Goal: Task Accomplishment & Management: Use online tool/utility

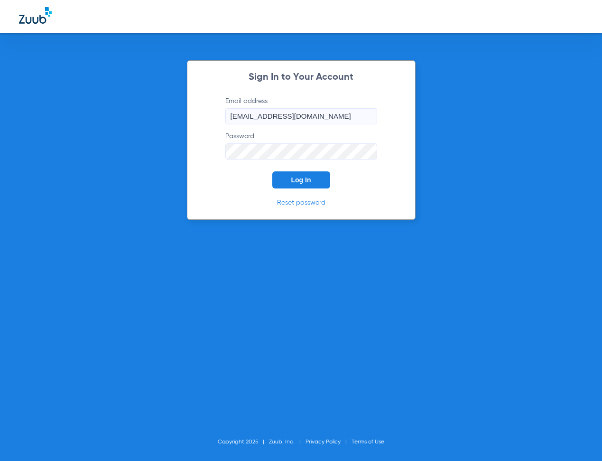
click at [312, 183] on button "Log In" at bounding box center [301, 179] width 58 height 17
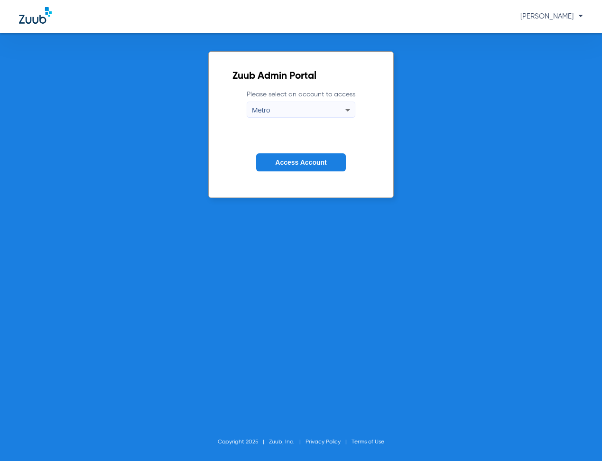
click at [286, 168] on button "Access Account" at bounding box center [300, 162] width 89 height 18
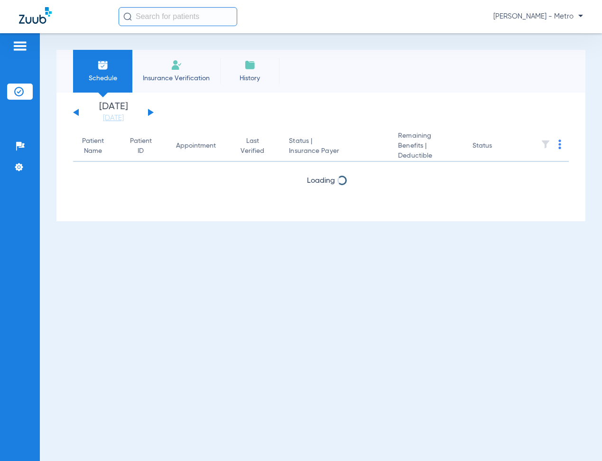
click at [181, 79] on span "Insurance Verification" at bounding box center [176, 78] width 74 height 9
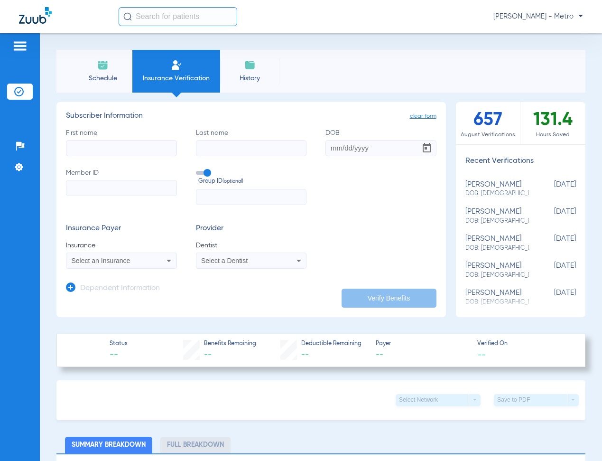
click at [147, 147] on input "First name" at bounding box center [121, 148] width 111 height 16
type input "[PERSON_NAME]"
click at [329, 151] on input "DOB" at bounding box center [380, 148] width 111 height 16
type input "1"
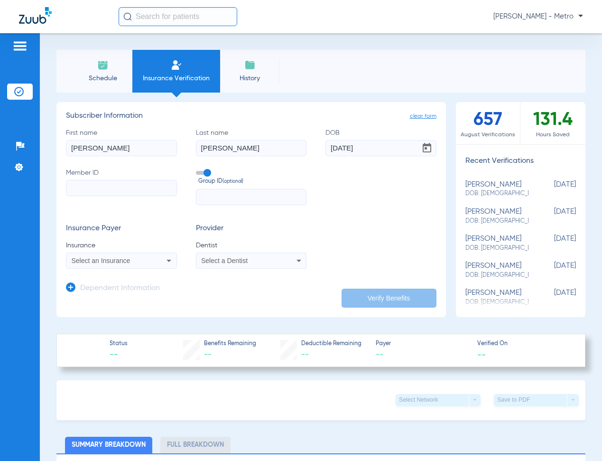
type input "[DATE]"
click at [129, 192] on input "Member ID" at bounding box center [121, 188] width 111 height 16
click at [118, 253] on mat-select "Select an Insurance" at bounding box center [121, 260] width 111 height 16
click at [110, 189] on input "Member ID Required" at bounding box center [121, 188] width 111 height 16
type input "990330756"
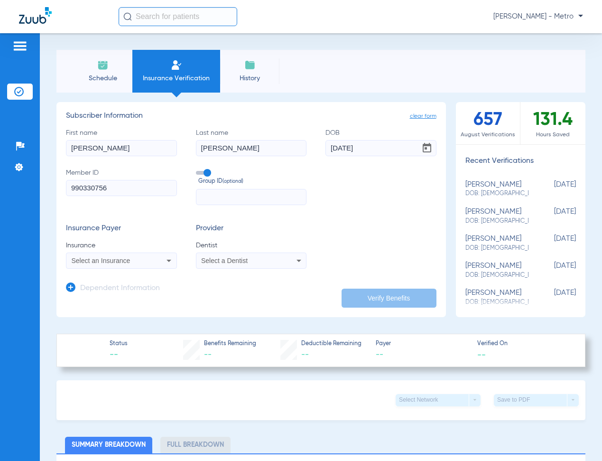
click at [141, 259] on div "Select an Insurance" at bounding box center [112, 260] width 80 height 7
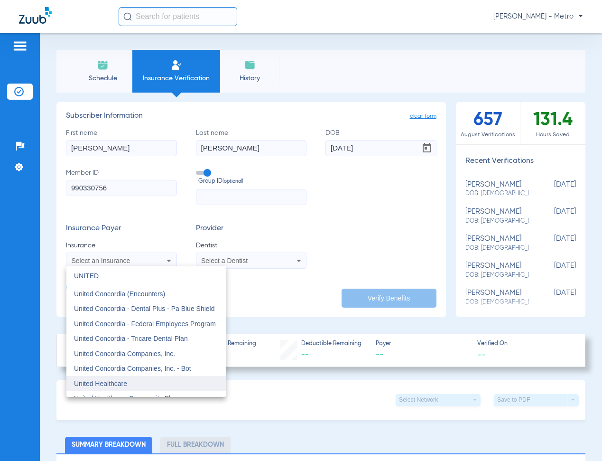
type input "UNITED"
click at [131, 381] on mat-option "United Healthcare" at bounding box center [145, 383] width 159 height 15
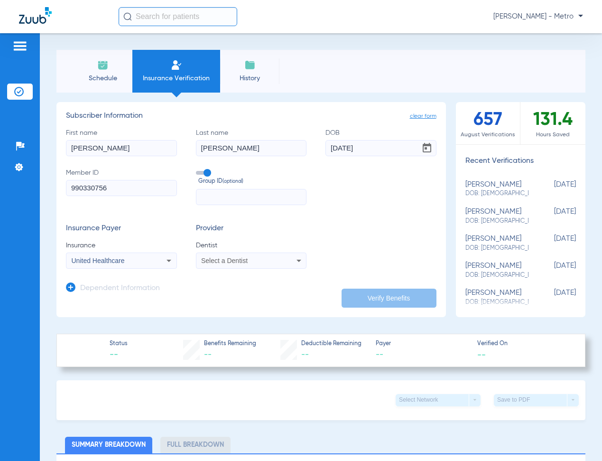
click at [230, 257] on span "Select a Dentist" at bounding box center [224, 261] width 46 height 8
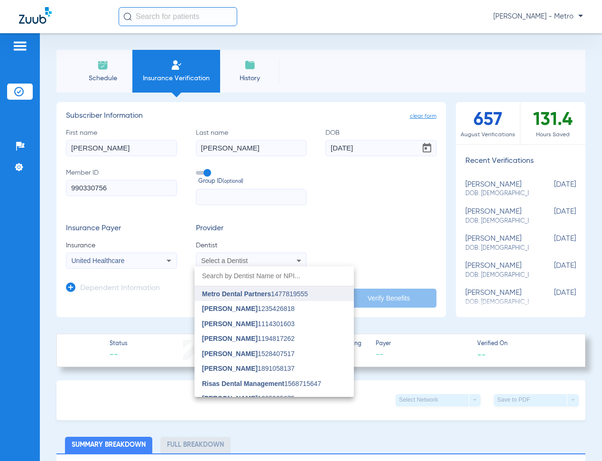
click at [264, 294] on span "Metro Dental Partners" at bounding box center [236, 294] width 69 height 8
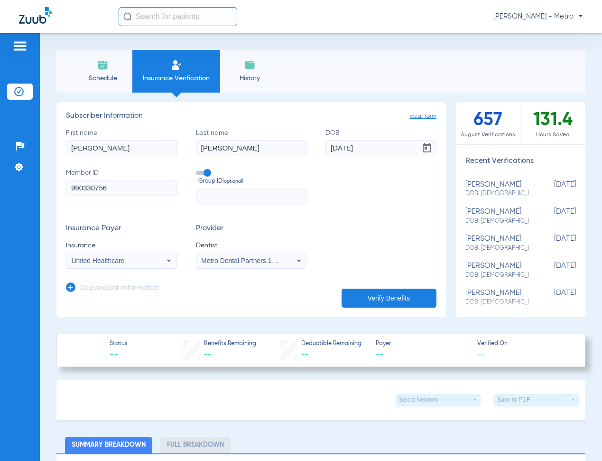
click at [366, 293] on button "Verify Benefits" at bounding box center [389, 297] width 95 height 19
type input "[PERSON_NAME]"
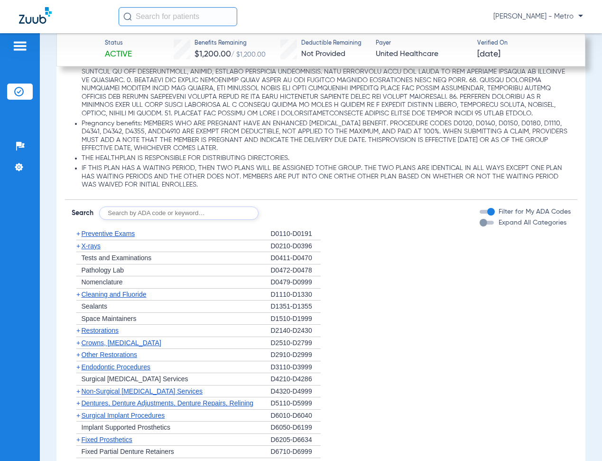
scroll to position [1044, 0]
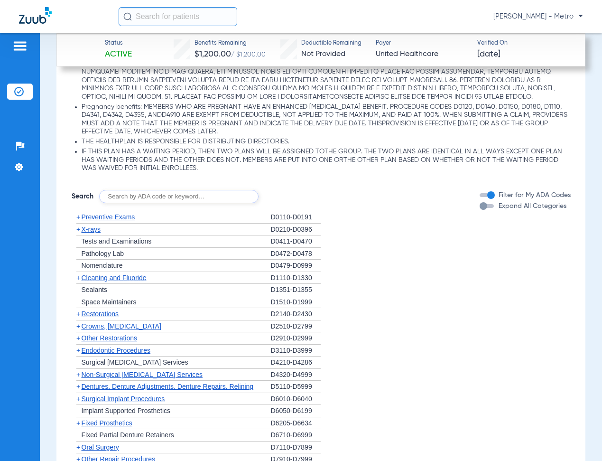
click at [79, 221] on span "+" at bounding box center [78, 217] width 4 height 8
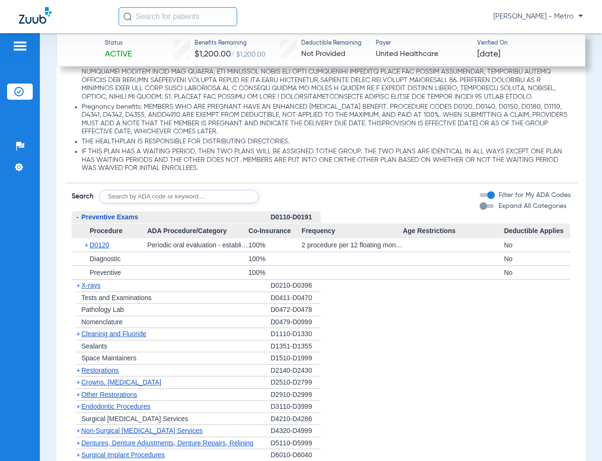
click at [483, 208] on div "button" at bounding box center [487, 206] width 14 height 4
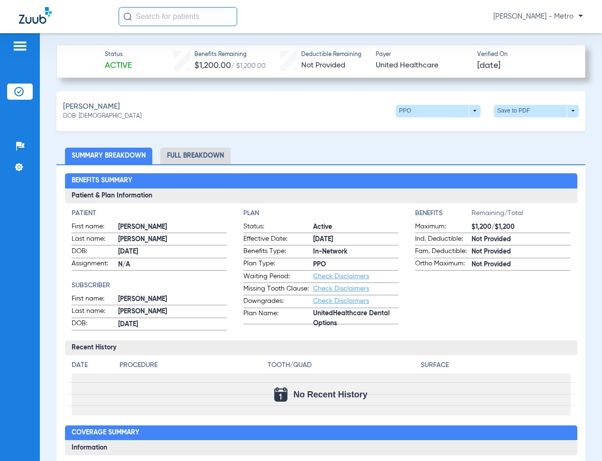
scroll to position [285, 0]
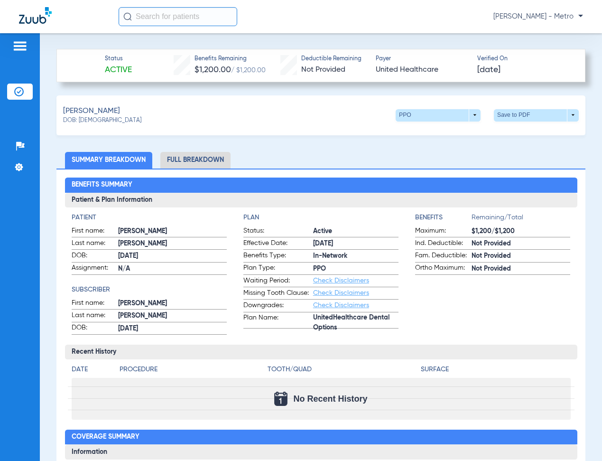
click at [183, 165] on li "Full Breakdown" at bounding box center [195, 160] width 70 height 17
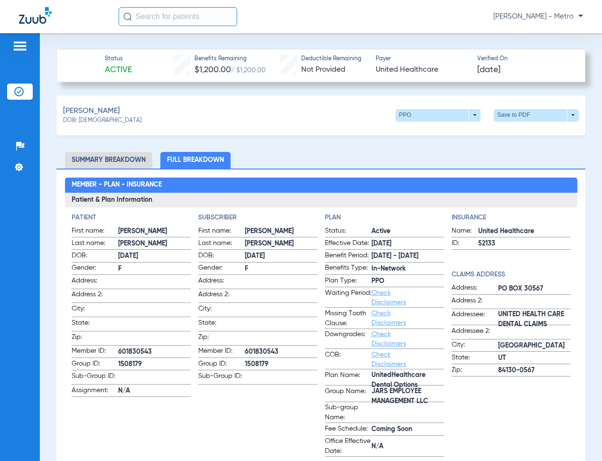
drag, startPoint x: 282, startPoint y: 348, endPoint x: 237, endPoint y: 353, distance: 44.9
click at [237, 353] on label "Member ID: 601830543" at bounding box center [257, 352] width 119 height 12
copy label "601830543"
click at [184, 386] on span "N/A" at bounding box center [154, 391] width 73 height 10
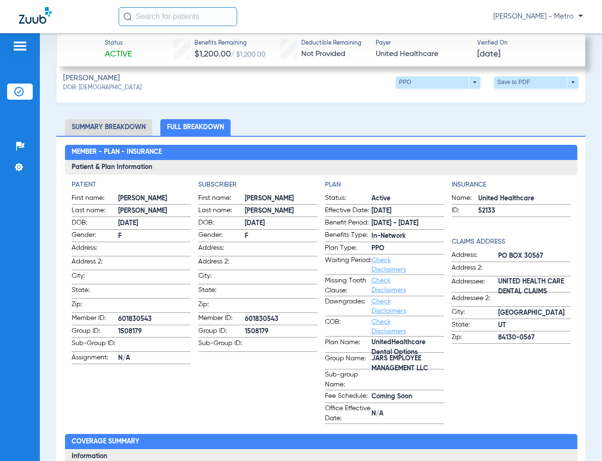
scroll to position [332, 0]
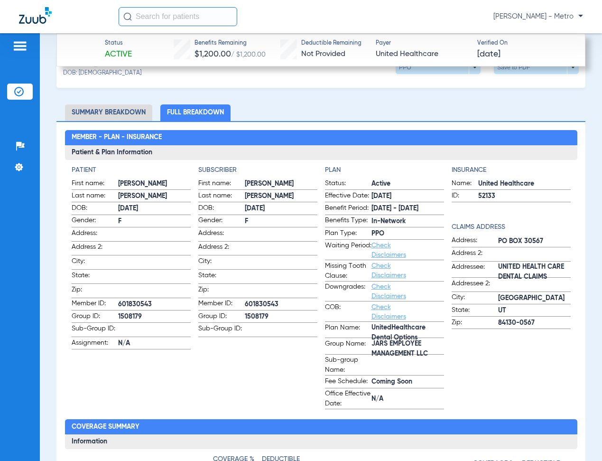
drag, startPoint x: 155, startPoint y: 311, endPoint x: 116, endPoint y: 316, distance: 39.2
click at [116, 316] on label "Group ID: 1508179" at bounding box center [131, 317] width 119 height 12
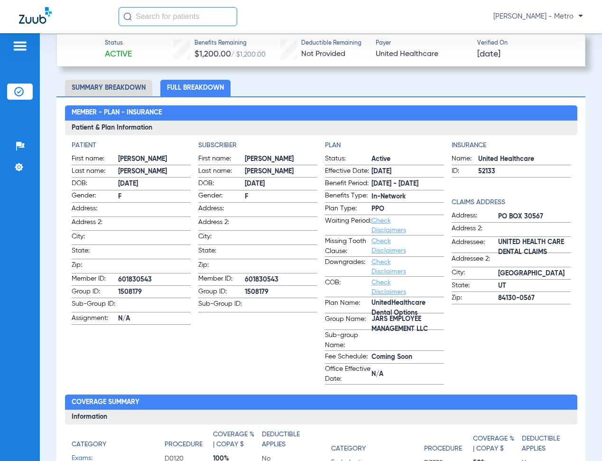
scroll to position [379, 0]
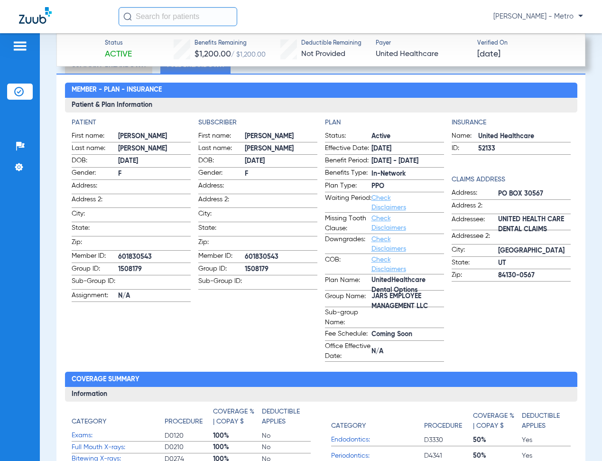
drag, startPoint x: 368, startPoint y: 296, endPoint x: 429, endPoint y: 308, distance: 62.4
click at [429, 306] on span "JARS EMPLOYEE MANAGEMENT LLC" at bounding box center [407, 301] width 73 height 10
copy span "JARS EMPLOYEE MANAGEMENT LLC"
click at [254, 318] on app-subscriber-information "Subscriber First name: [PERSON_NAME] Last name: [PERSON_NAME]: [DEMOGRAPHIC_DAT…" at bounding box center [257, 240] width 119 height 244
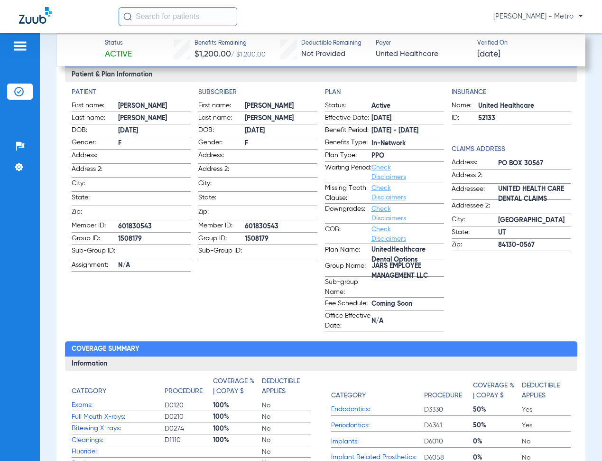
scroll to position [427, 0]
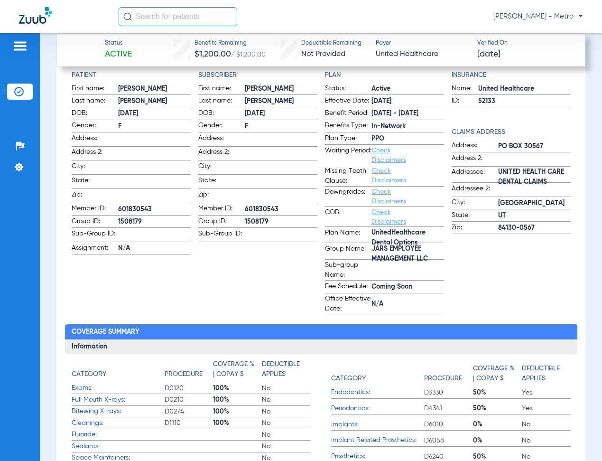
click at [377, 150] on link "Check Disclaimers" at bounding box center [388, 155] width 35 height 16
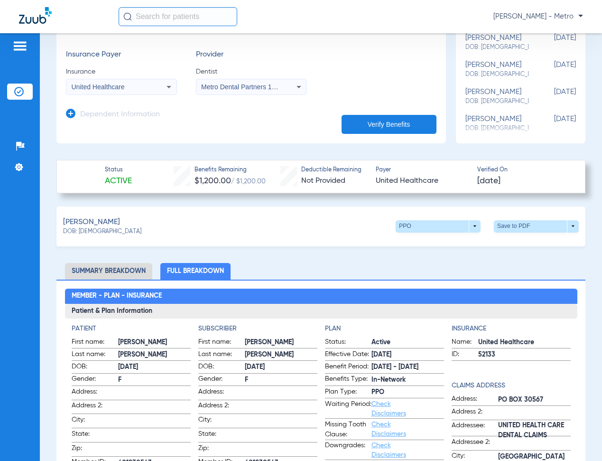
scroll to position [173, 0]
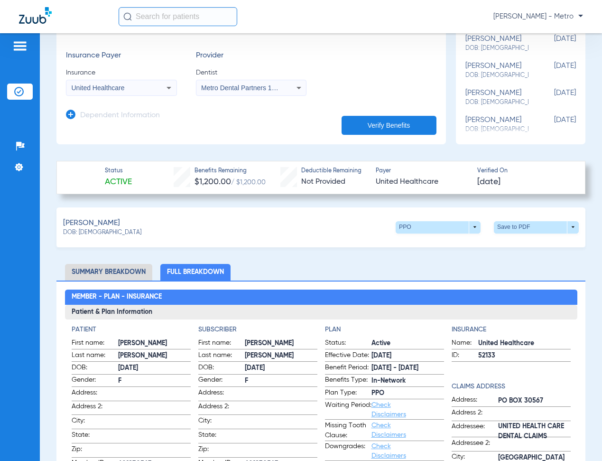
click at [510, 216] on div "[PERSON_NAME]: [DEMOGRAPHIC_DATA] PPO arrow_drop_down Save to PDF arrow_drop_do…" at bounding box center [320, 227] width 529 height 40
click at [517, 222] on span at bounding box center [536, 227] width 85 height 12
click at [461, 247] on span "Save to PDF" at bounding box center [457, 244] width 37 height 7
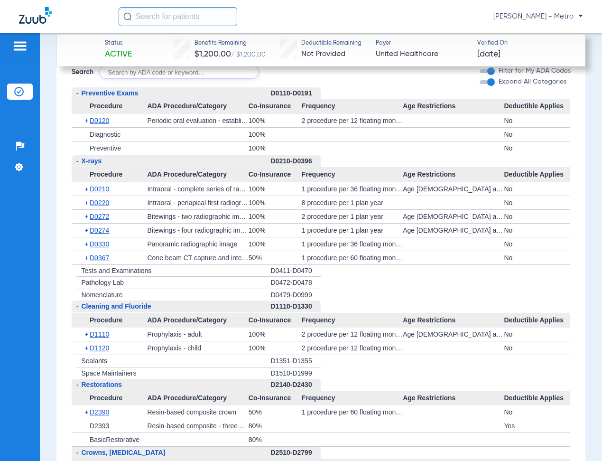
scroll to position [1358, 0]
